Goal: Task Accomplishment & Management: Manage account settings

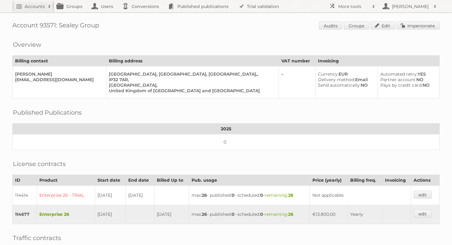
scroll to position [132, 0]
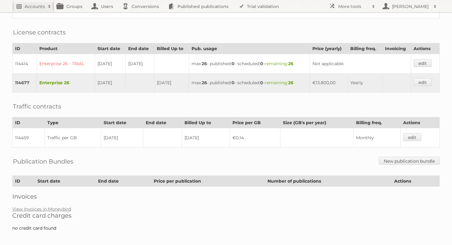
click at [30, 9] on h2 "Accounts" at bounding box center [35, 6] width 20 height 6
type input"] "[PERSON_NAME]"
click at [142, 16] on input "Search" at bounding box center [146, 20] width 9 height 9
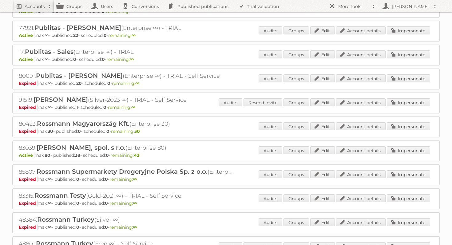
scroll to position [165, 0]
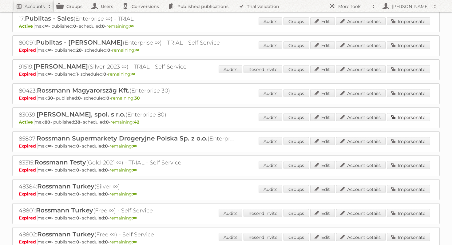
click at [421, 116] on link "Impersonate" at bounding box center [408, 117] width 43 height 8
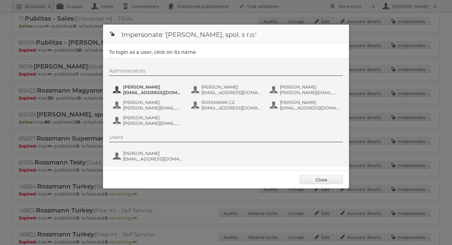
click at [142, 89] on span "[PERSON_NAME]" at bounding box center [153, 87] width 60 height 6
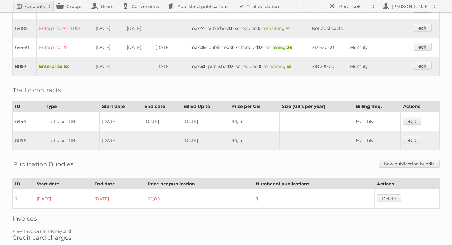
scroll to position [208, 0]
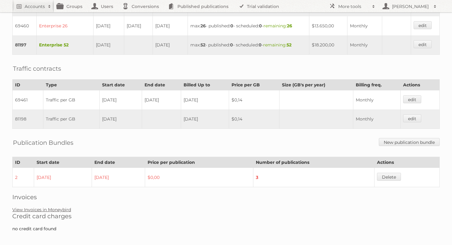
click at [60, 207] on link "View Invoices in Moneybird" at bounding box center [41, 210] width 59 height 6
